Goal: Task Accomplishment & Management: Use online tool/utility

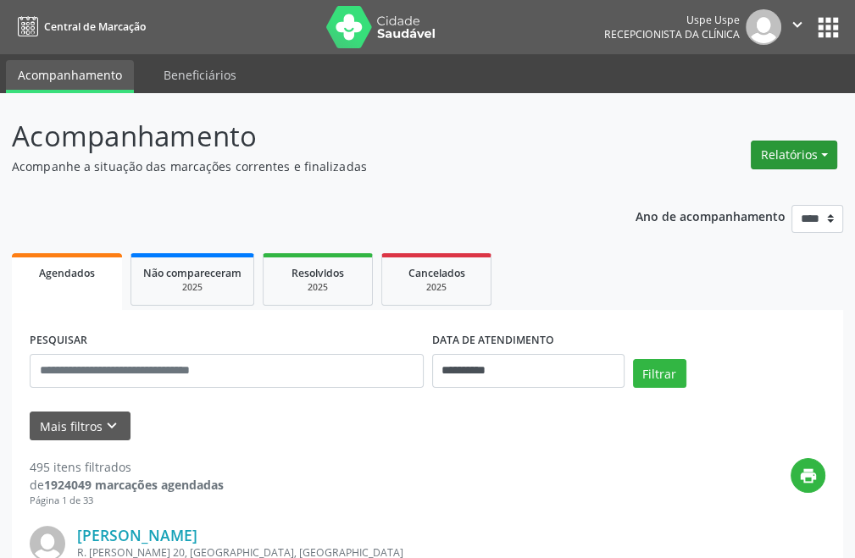
click at [798, 141] on button "Relatórios" at bounding box center [793, 155] width 86 height 29
click at [755, 207] on link "Procedimentos realizados" at bounding box center [746, 215] width 182 height 24
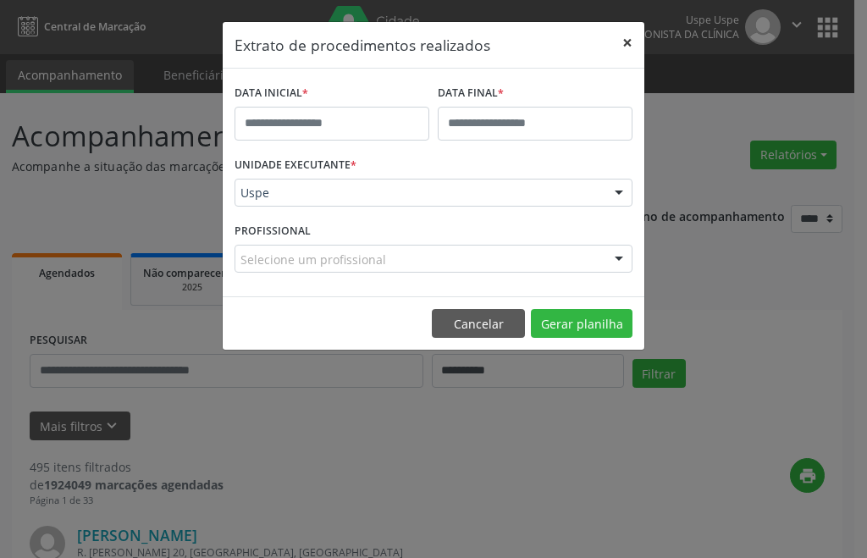
click at [622, 44] on button "×" at bounding box center [628, 43] width 34 height 42
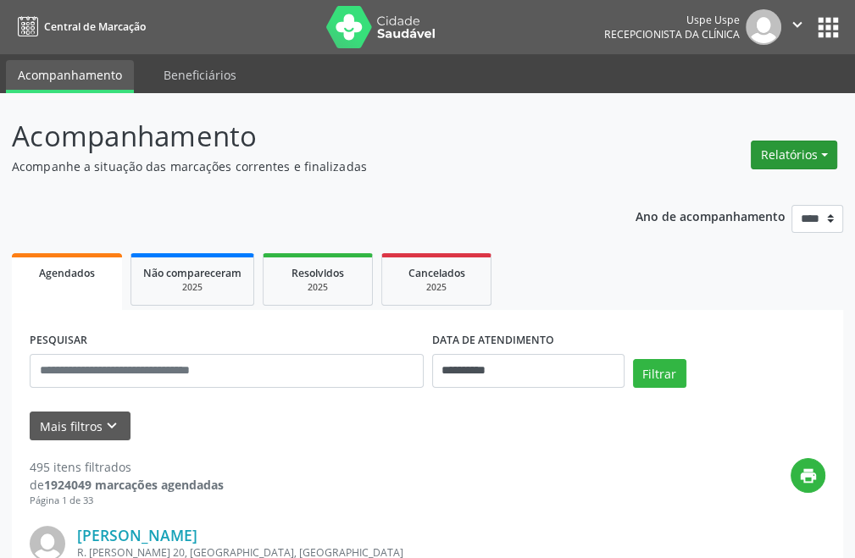
click at [796, 142] on button "Relatórios" at bounding box center [793, 155] width 86 height 29
click at [709, 191] on link "Agendamentos" at bounding box center [746, 192] width 182 height 24
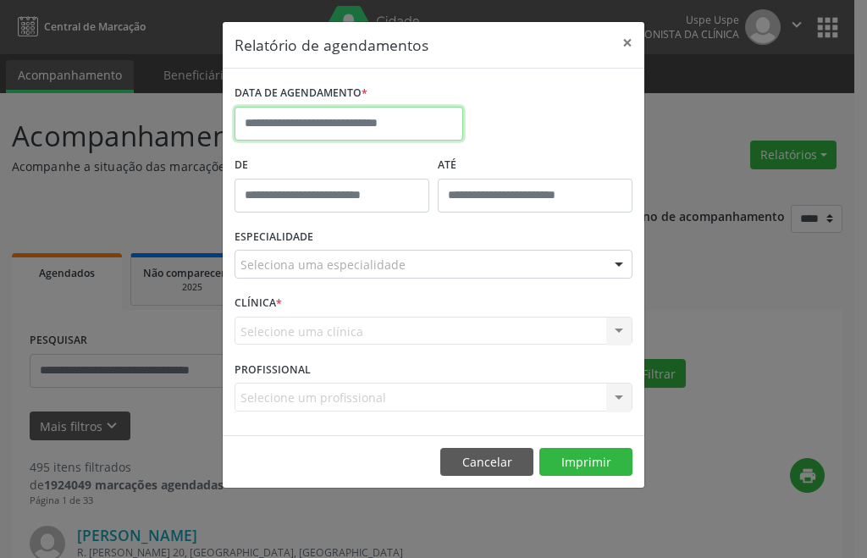
click at [358, 121] on input "text" at bounding box center [349, 124] width 229 height 34
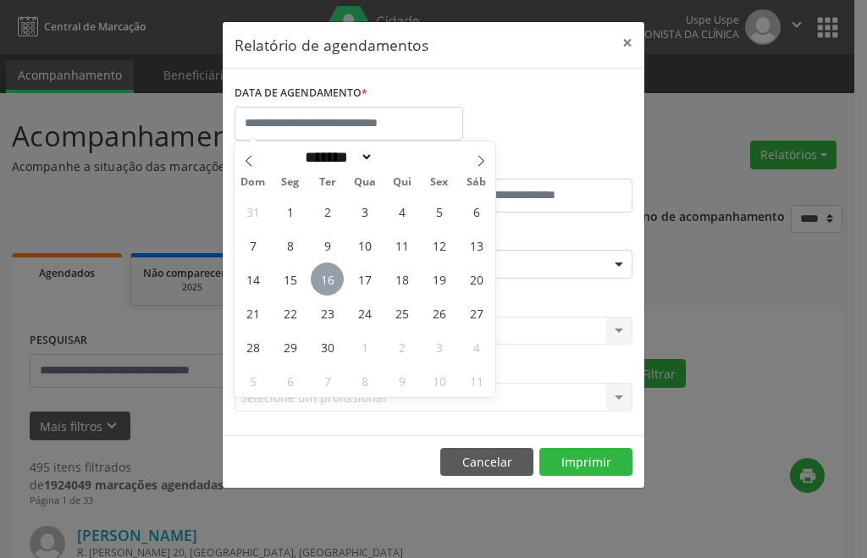
click at [332, 287] on span "16" at bounding box center [327, 279] width 33 height 33
type input "**********"
click at [332, 287] on span "16" at bounding box center [327, 279] width 33 height 33
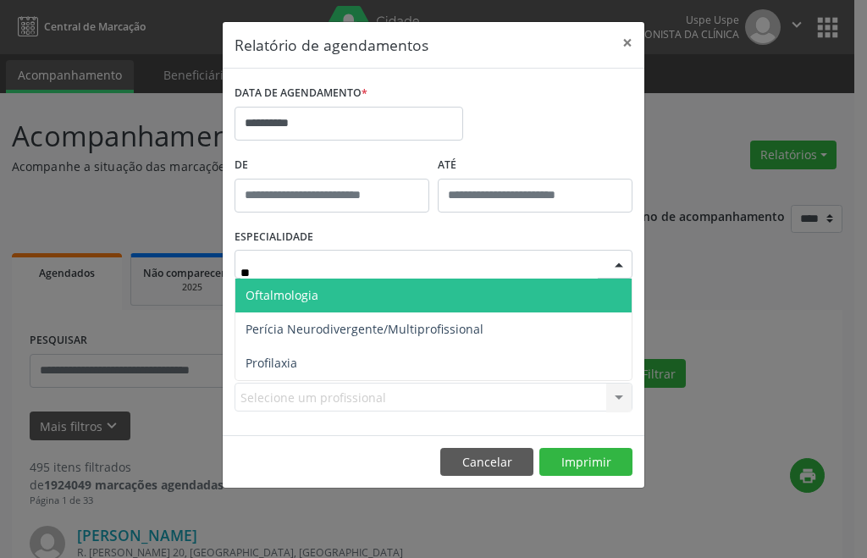
type input "***"
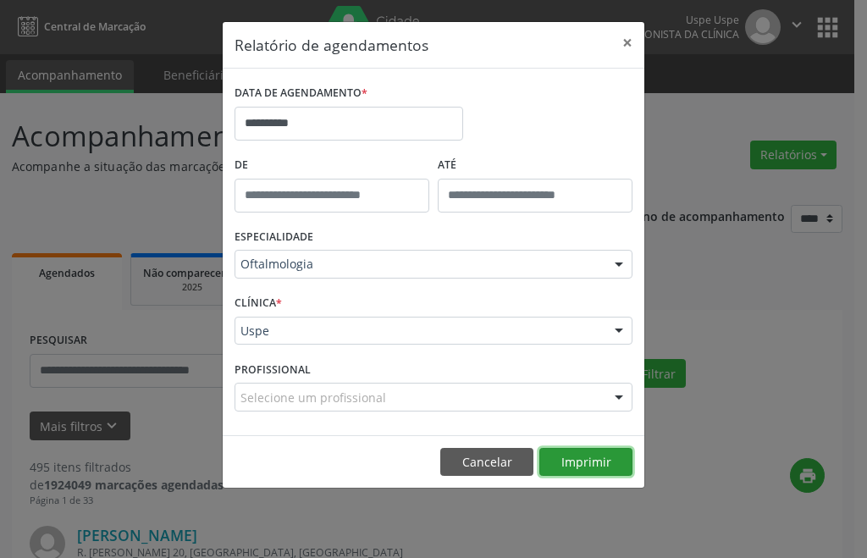
click at [576, 457] on button "Imprimir" at bounding box center [586, 462] width 93 height 29
click at [566, 460] on button "Imprimir" at bounding box center [586, 462] width 93 height 29
click at [588, 463] on button "Imprimir" at bounding box center [586, 462] width 93 height 29
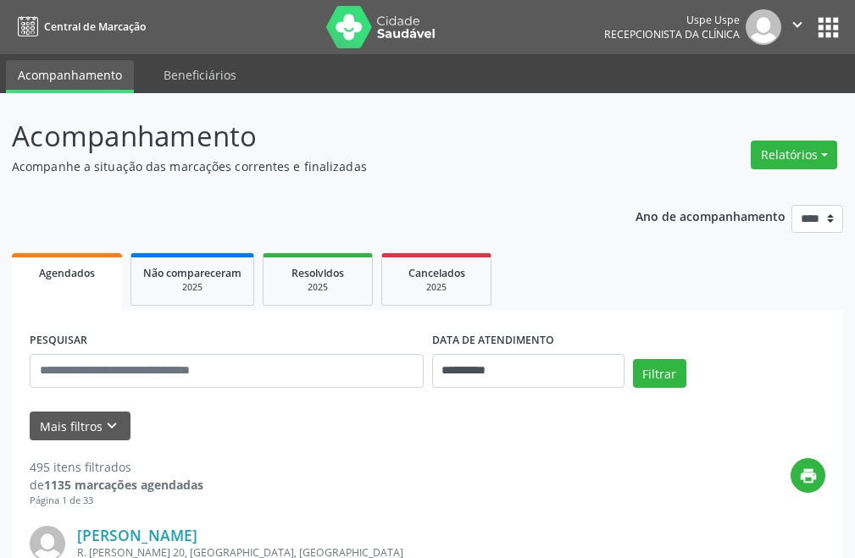
click at [789, 152] on button "Relatórios" at bounding box center [793, 155] width 86 height 29
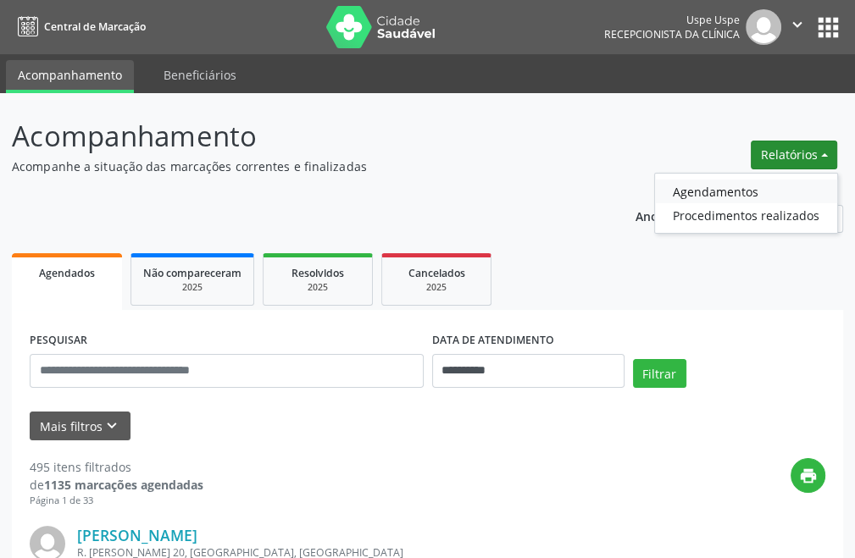
click at [689, 192] on link "Agendamentos" at bounding box center [746, 192] width 182 height 24
select select "*"
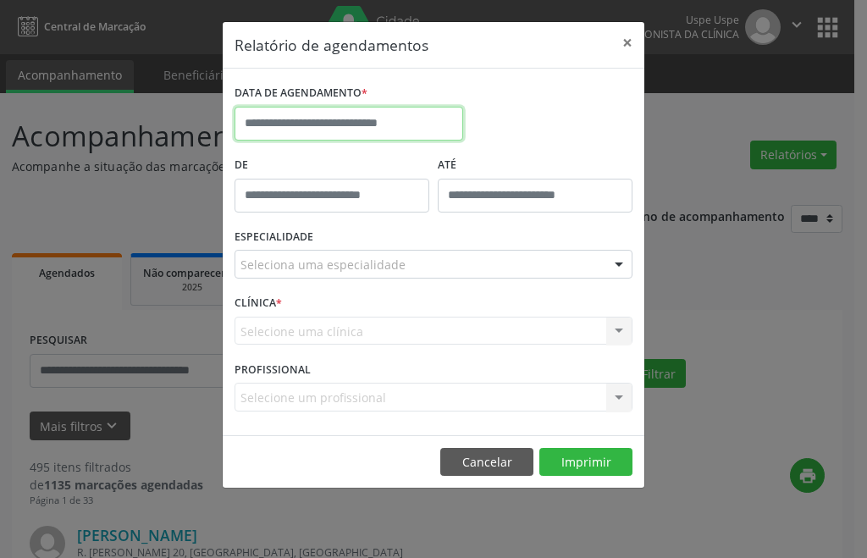
click at [291, 113] on input "text" at bounding box center [349, 124] width 229 height 34
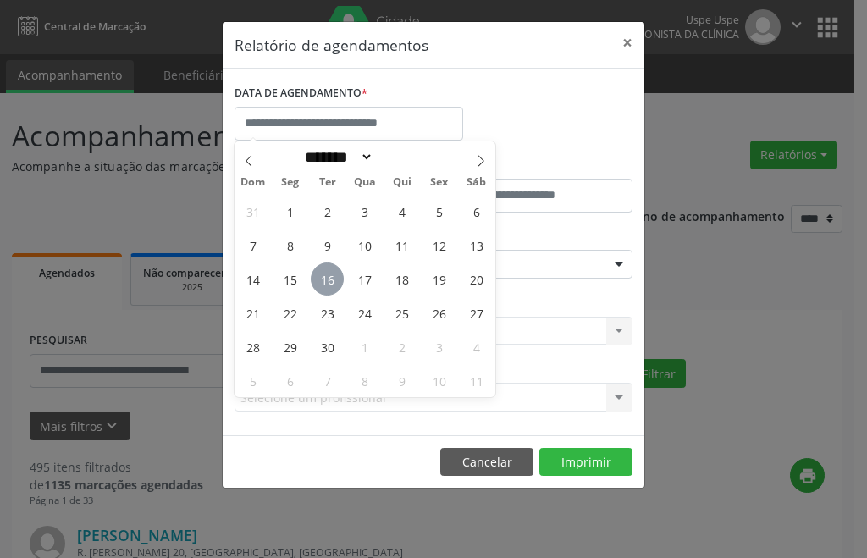
click at [312, 277] on span "16" at bounding box center [327, 279] width 33 height 33
type input "**********"
click at [312, 277] on span "16" at bounding box center [327, 279] width 33 height 33
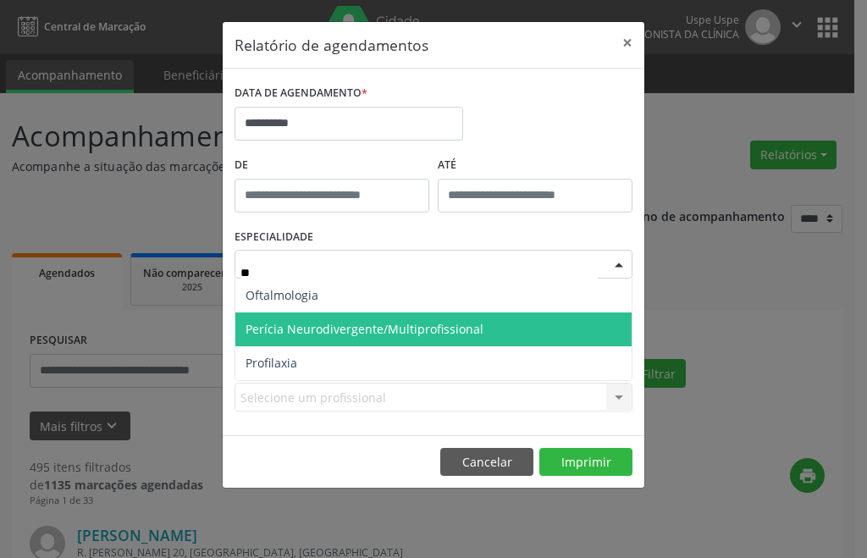
type input "***"
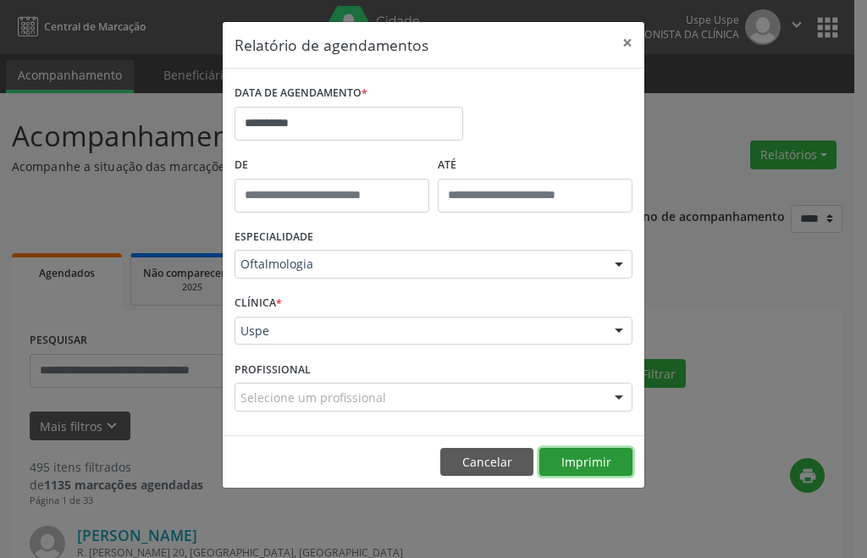
click at [612, 471] on button "Imprimir" at bounding box center [586, 462] width 93 height 29
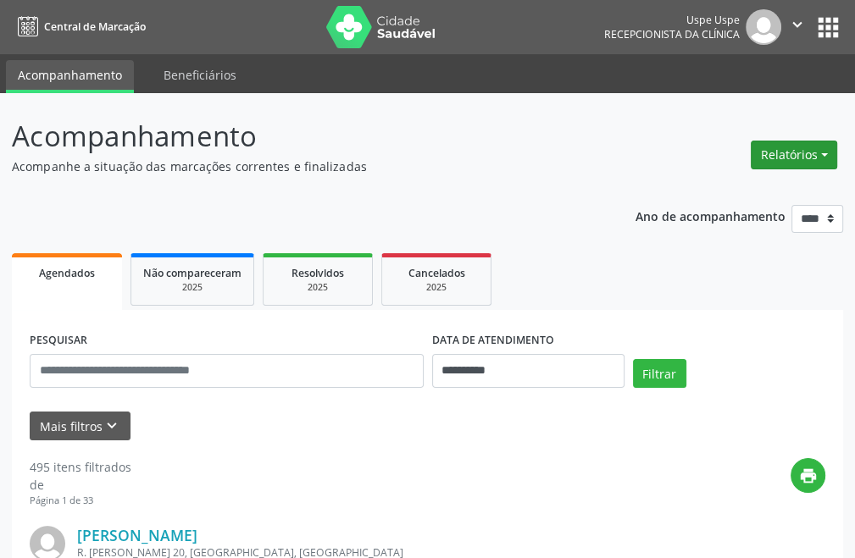
click at [778, 146] on button "Relatórios" at bounding box center [793, 155] width 86 height 29
click at [719, 194] on link "Agendamentos" at bounding box center [746, 192] width 182 height 24
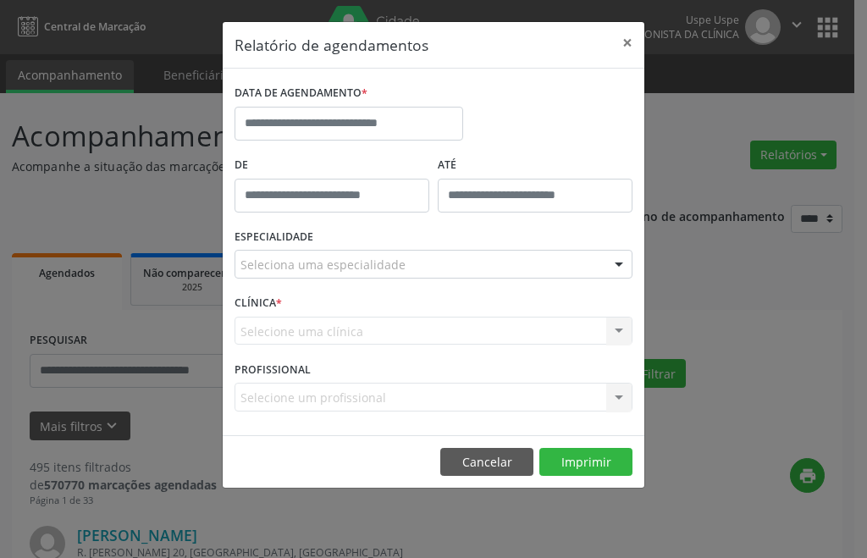
click at [376, 100] on div "DATA DE AGENDAMENTO *" at bounding box center [349, 93] width 229 height 26
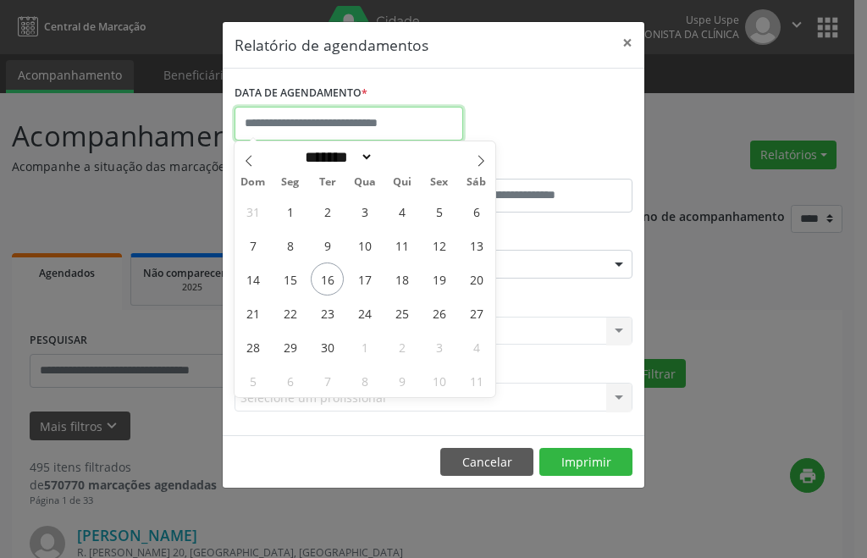
click at [379, 114] on input "text" at bounding box center [349, 124] width 229 height 34
click at [321, 284] on span "16" at bounding box center [327, 279] width 33 height 33
type input "**********"
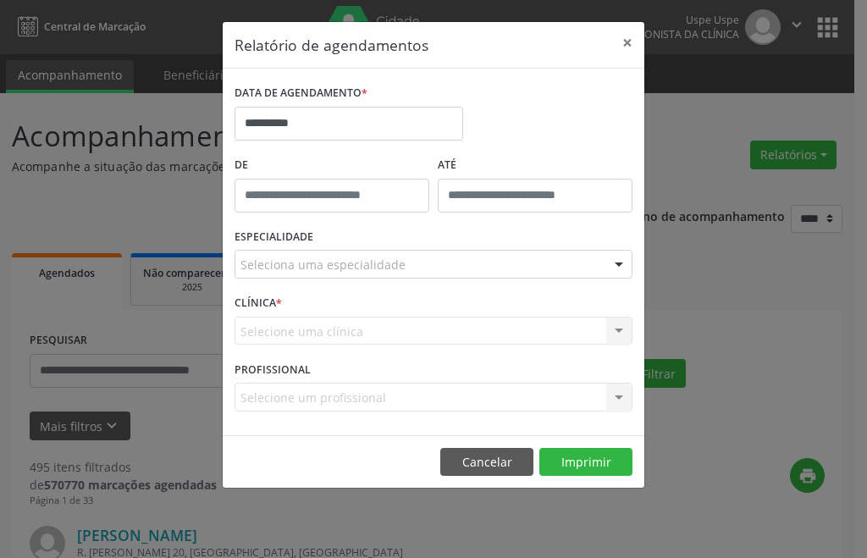
click at [309, 276] on div "Seleciona uma especialidade" at bounding box center [434, 264] width 398 height 29
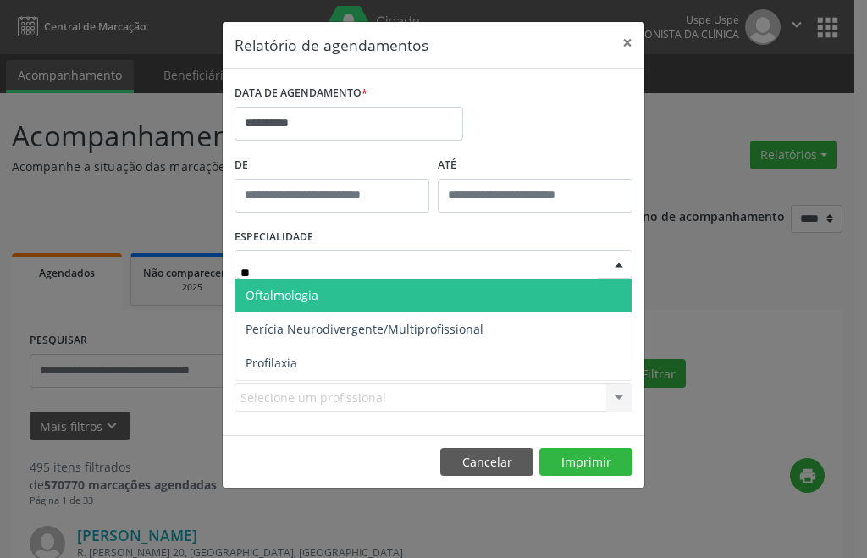
type input "***"
click at [263, 291] on span "Oftalmologia" at bounding box center [282, 295] width 73 height 16
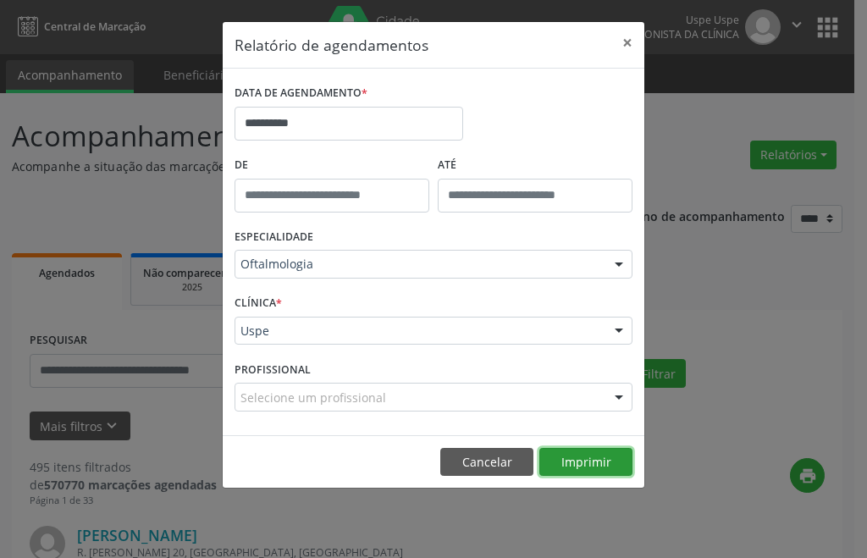
click at [571, 460] on button "Imprimir" at bounding box center [586, 462] width 93 height 29
